Goal: Task Accomplishment & Management: Manage account settings

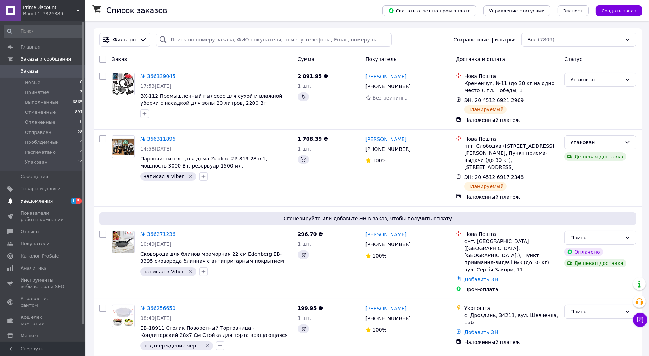
click at [67, 200] on span "1 5" at bounding box center [76, 201] width 20 height 6
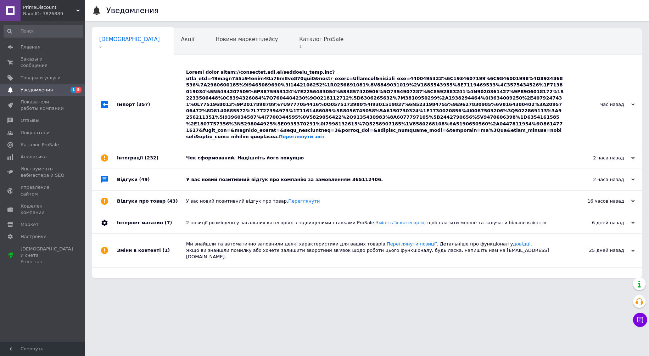
click at [220, 104] on div "Переглянути звіт" at bounding box center [375, 104] width 378 height 71
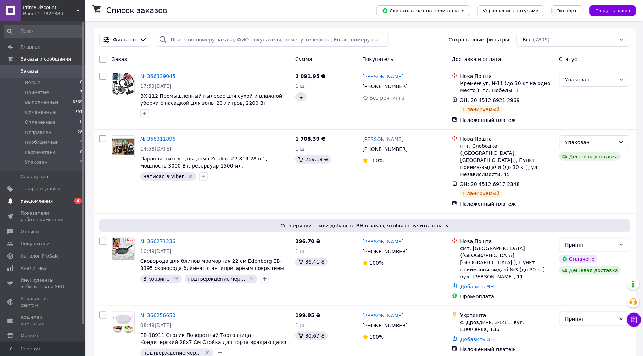
click at [60, 197] on link "Уведомления 0 4" at bounding box center [43, 201] width 87 height 12
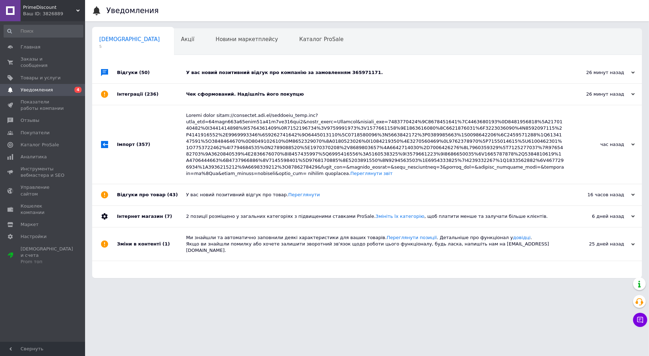
click at [239, 74] on div "У вас новий позитивний відгук про компанію за замовленням 365971171." at bounding box center [375, 73] width 378 height 6
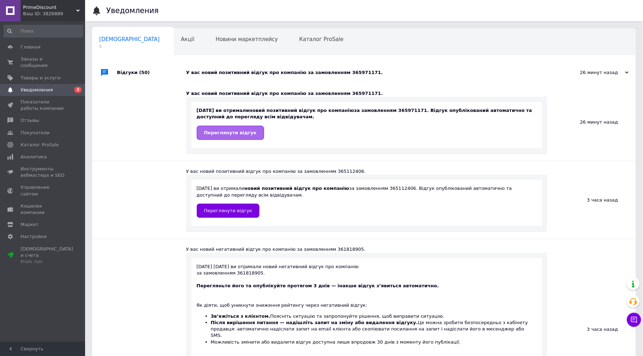
click at [234, 131] on span "Переглянути відгук" at bounding box center [230, 132] width 52 height 5
click at [232, 211] on span "Переглянути відгук" at bounding box center [228, 210] width 48 height 5
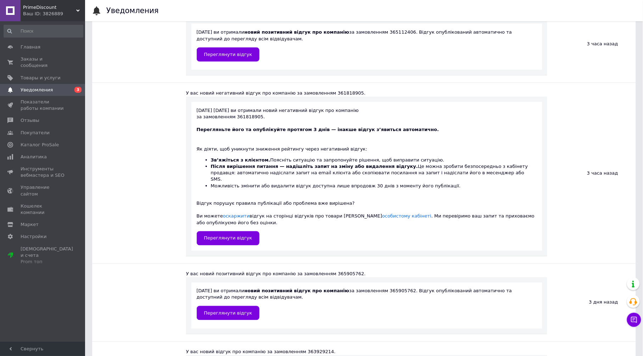
scroll to position [157, 0]
